Goal: Task Accomplishment & Management: Use online tool/utility

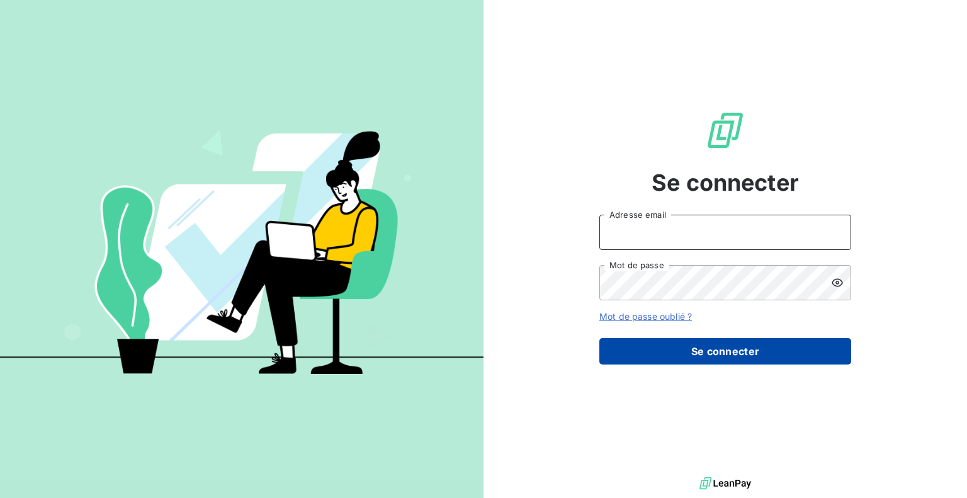
type input "[PERSON_NAME][EMAIL_ADDRESS][DOMAIN_NAME]"
click at [731, 346] on button "Se connecter" at bounding box center [726, 351] width 252 height 26
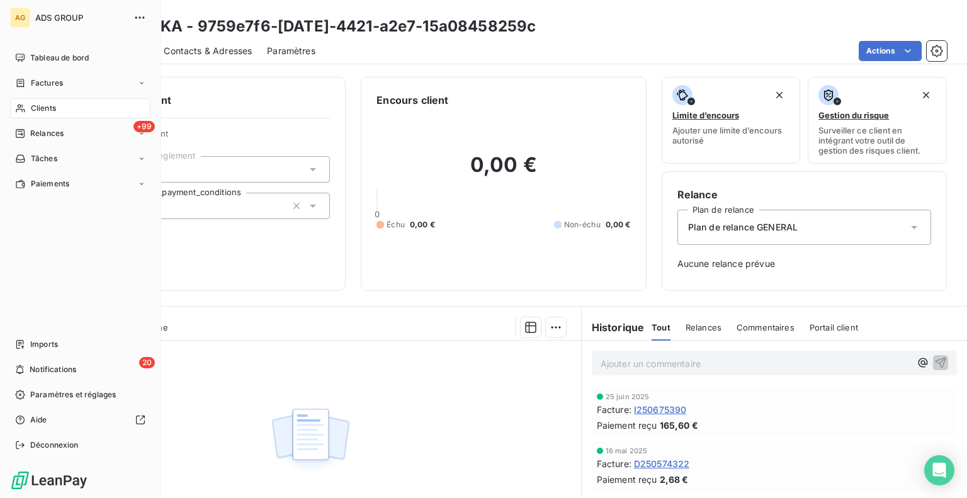
click at [53, 113] on span "Clients" at bounding box center [43, 108] width 25 height 11
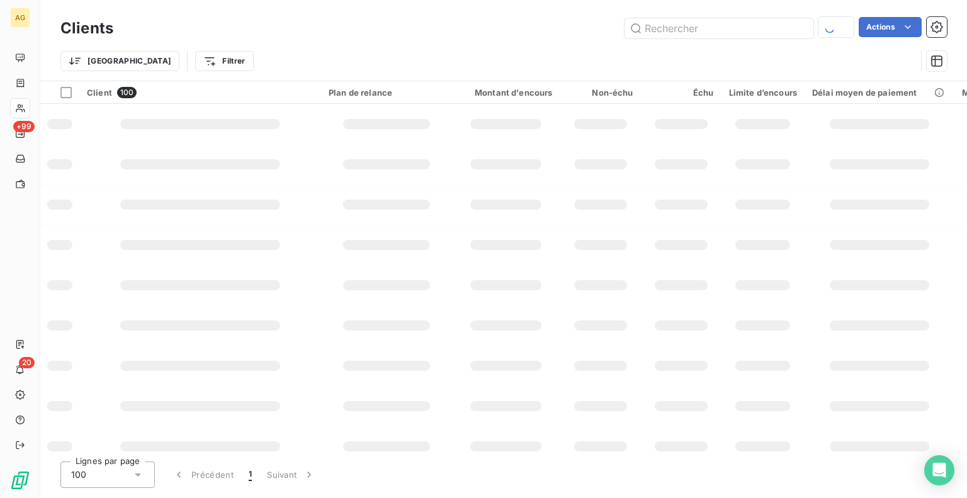
click at [712, 30] on input "text" at bounding box center [719, 28] width 189 height 20
type input "l"
type input "b"
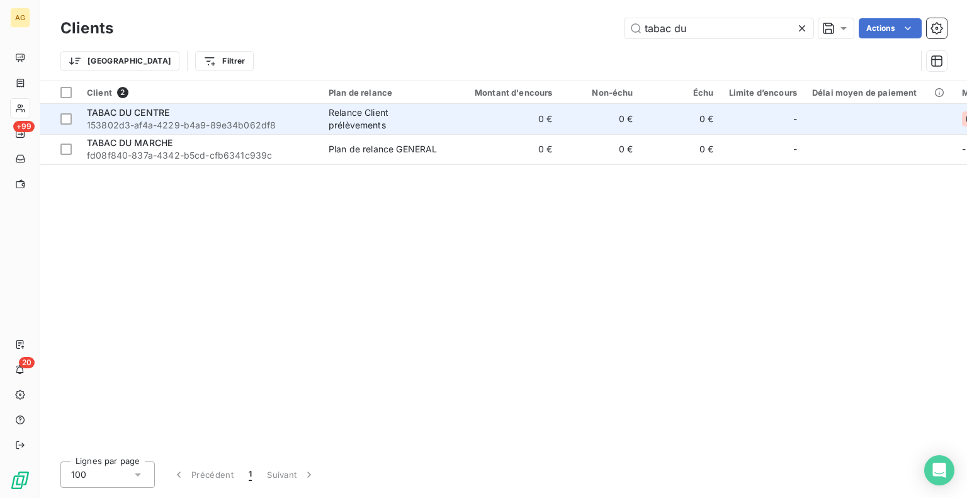
type input "tabac du"
click at [254, 125] on span "153802d3-af4a-4229-b4a9-89e34b062df8" at bounding box center [200, 125] width 227 height 13
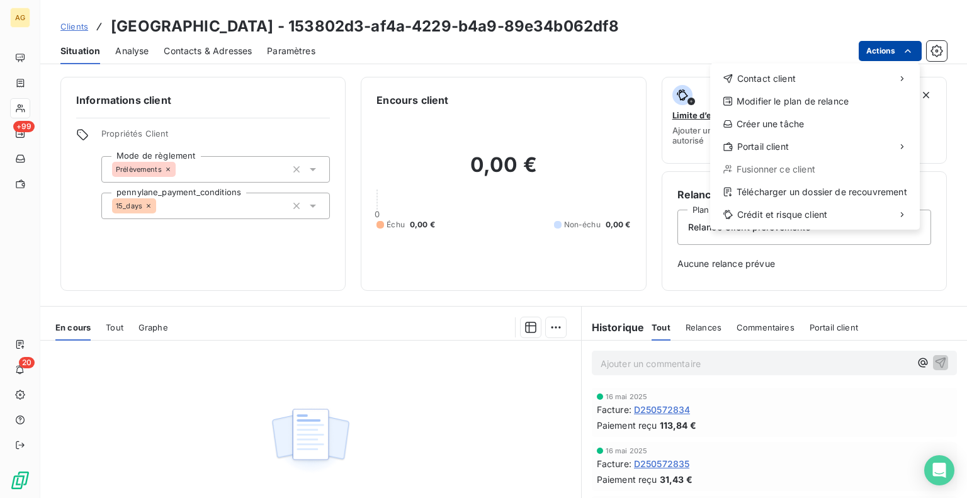
click at [901, 50] on html "AG +99 20 Clients TABAC DU CENTRE - 153802d3-af4a-4229-b4a9-89e34b062df8 Situat…" at bounding box center [483, 249] width 967 height 498
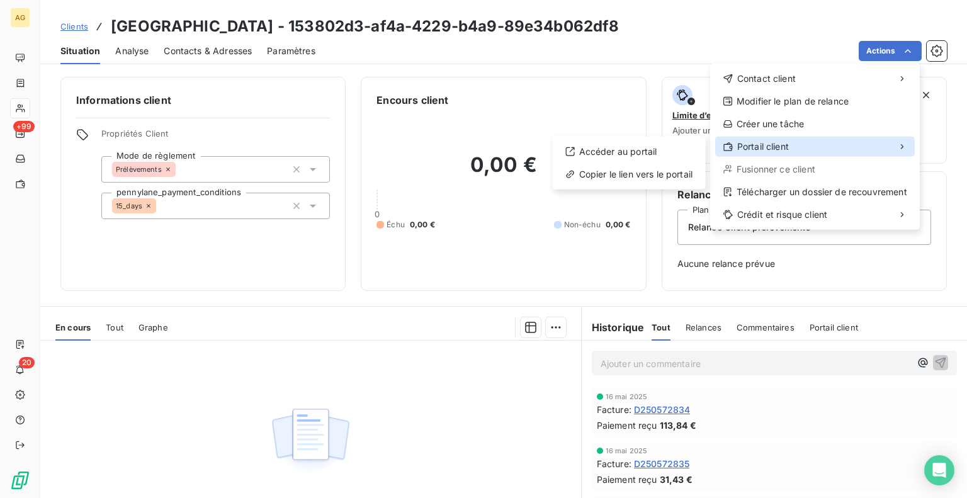
click at [771, 145] on span "Portail client" at bounding box center [763, 146] width 52 height 13
click at [209, 46] on html "AG +99 20 Clients TABAC DU CENTRE - 153802d3-af4a-4229-b4a9-89e34b062df8 Situat…" at bounding box center [483, 249] width 967 height 498
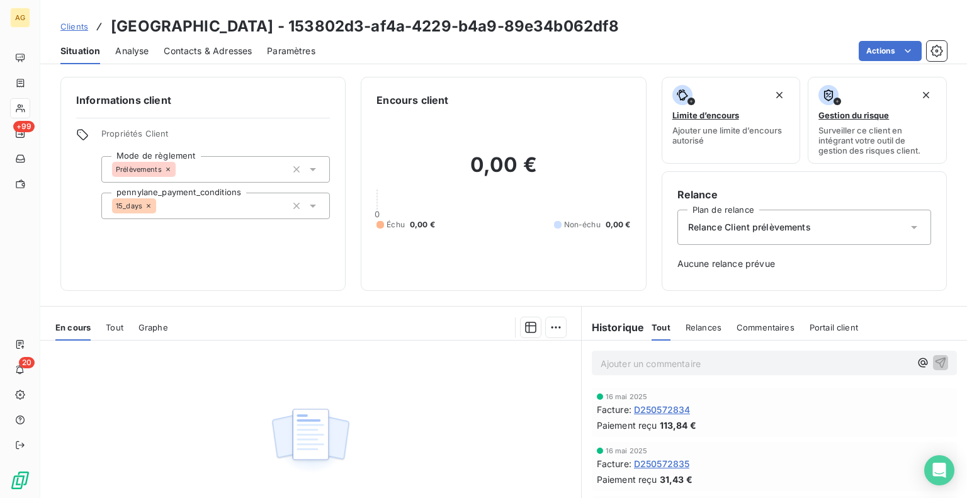
click at [207, 50] on span "Contacts & Adresses" at bounding box center [208, 51] width 88 height 13
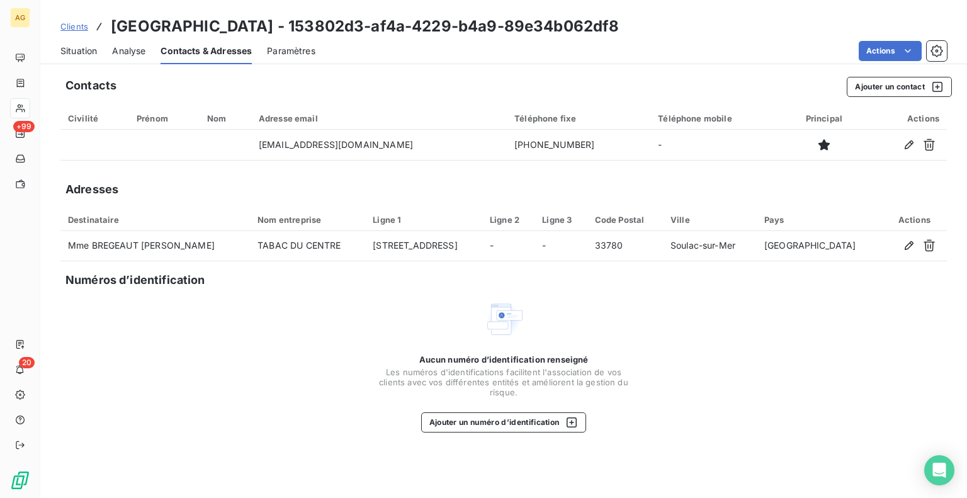
click at [90, 49] on span "Situation" at bounding box center [78, 51] width 37 height 13
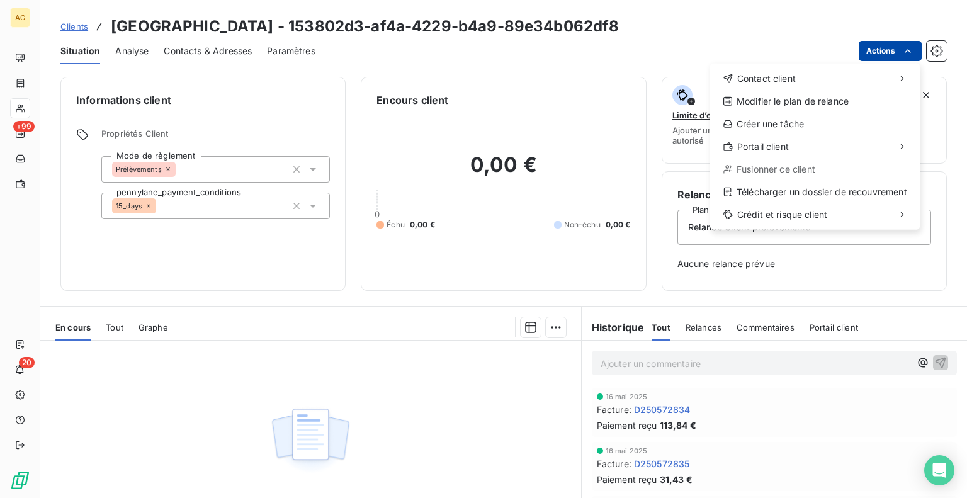
click at [916, 45] on html "AG +99 20 Clients TABAC DU CENTRE - 153802d3-af4a-4229-b4a9-89e34b062df8 Situat…" at bounding box center [483, 249] width 967 height 498
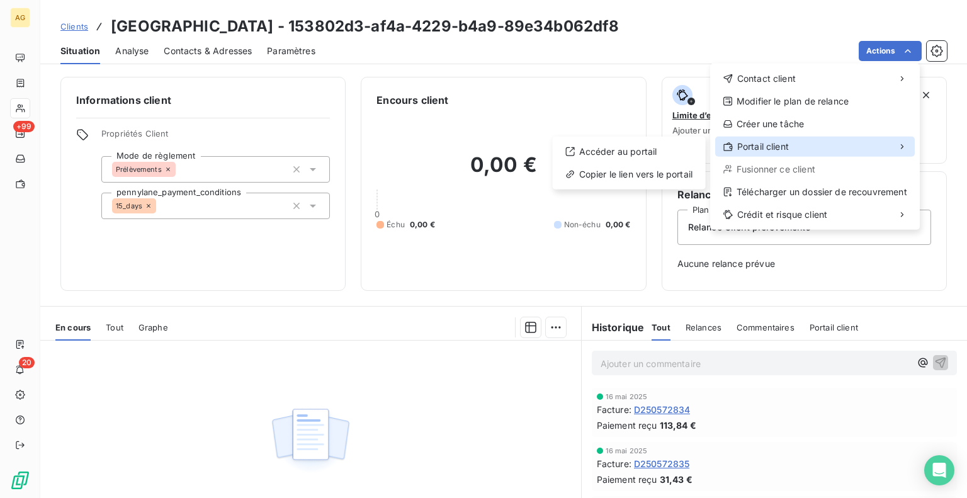
click at [805, 142] on div "Portail client" at bounding box center [815, 147] width 200 height 20
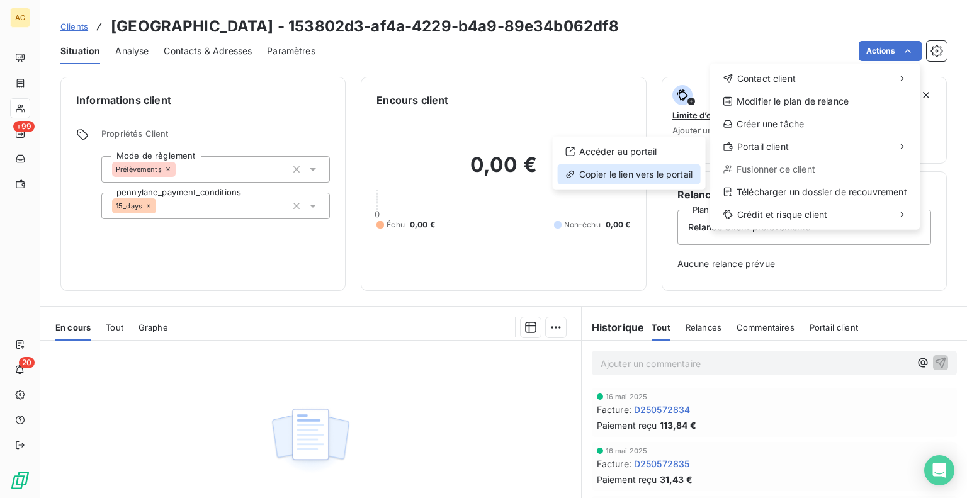
click at [657, 173] on div "Copier le lien vers le portail" at bounding box center [629, 174] width 143 height 20
